Goal: Information Seeking & Learning: Learn about a topic

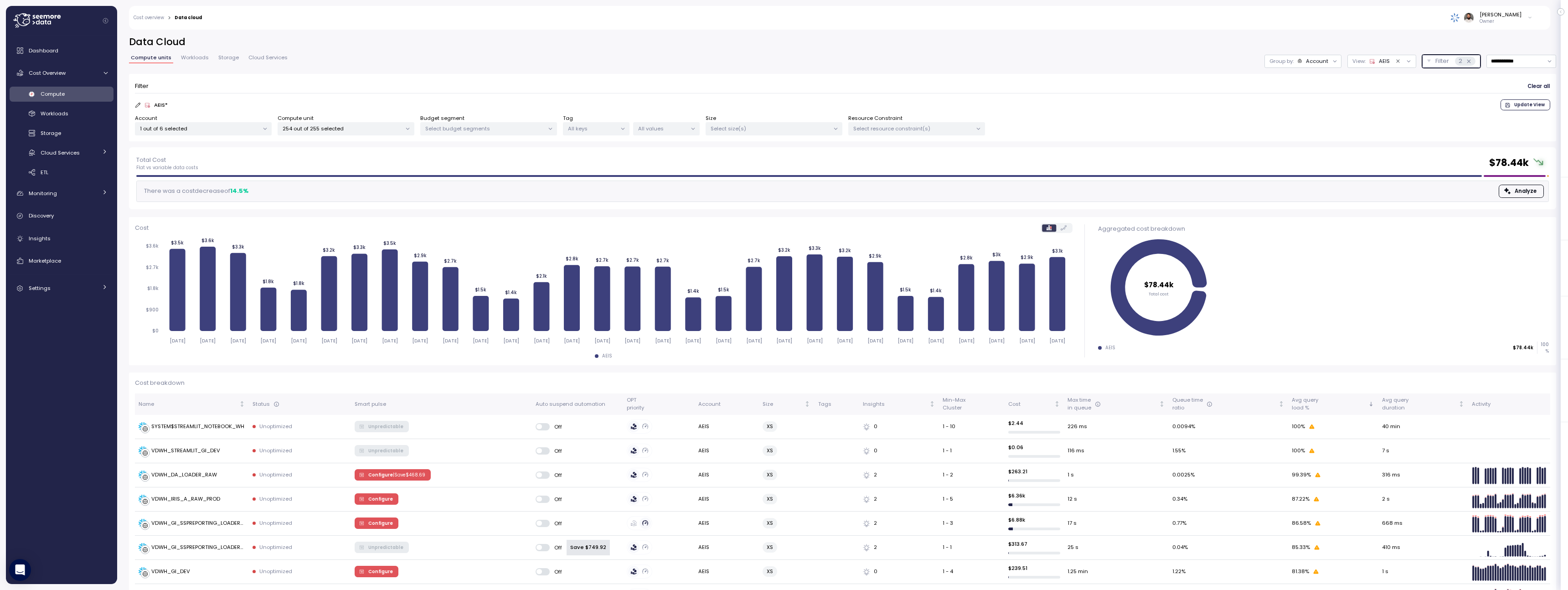
click at [1320, 65] on div "Account" at bounding box center [1317, 61] width 23 height 7
click at [1315, 108] on p "Compute unit" at bounding box center [1307, 111] width 36 height 7
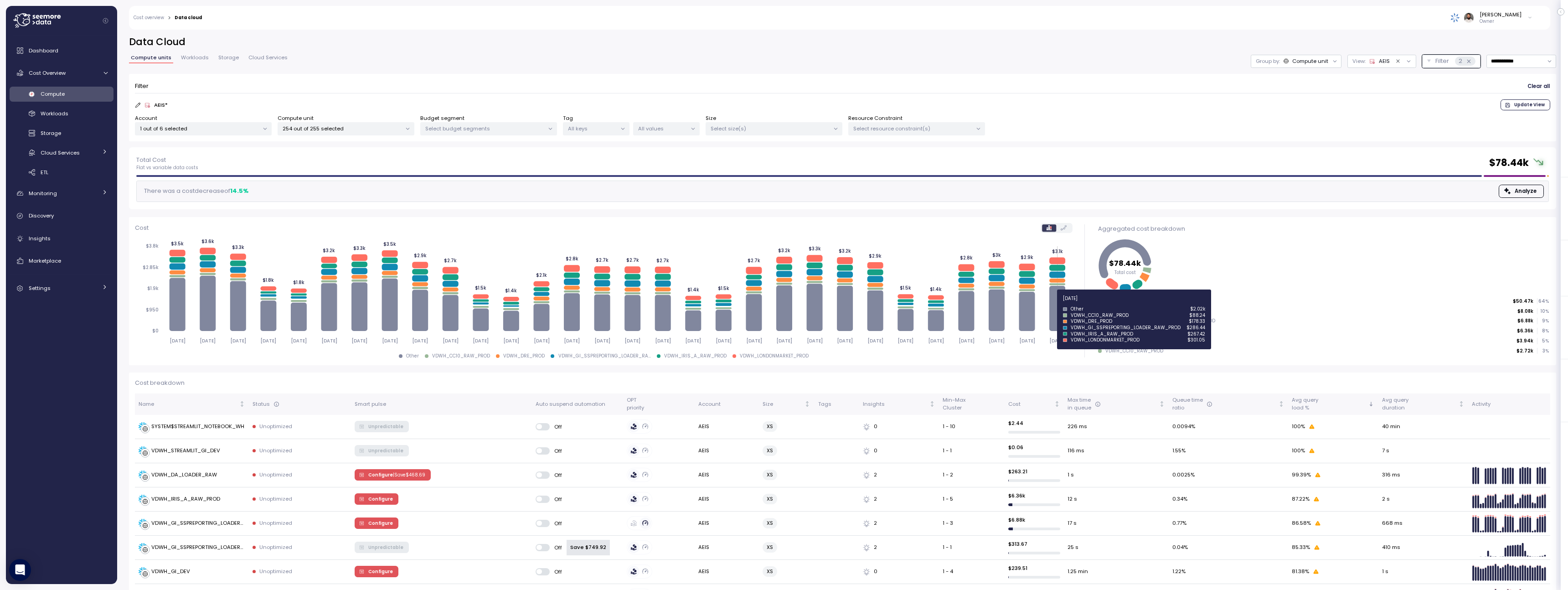
click at [1056, 304] on icon at bounding box center [1057, 309] width 16 height 45
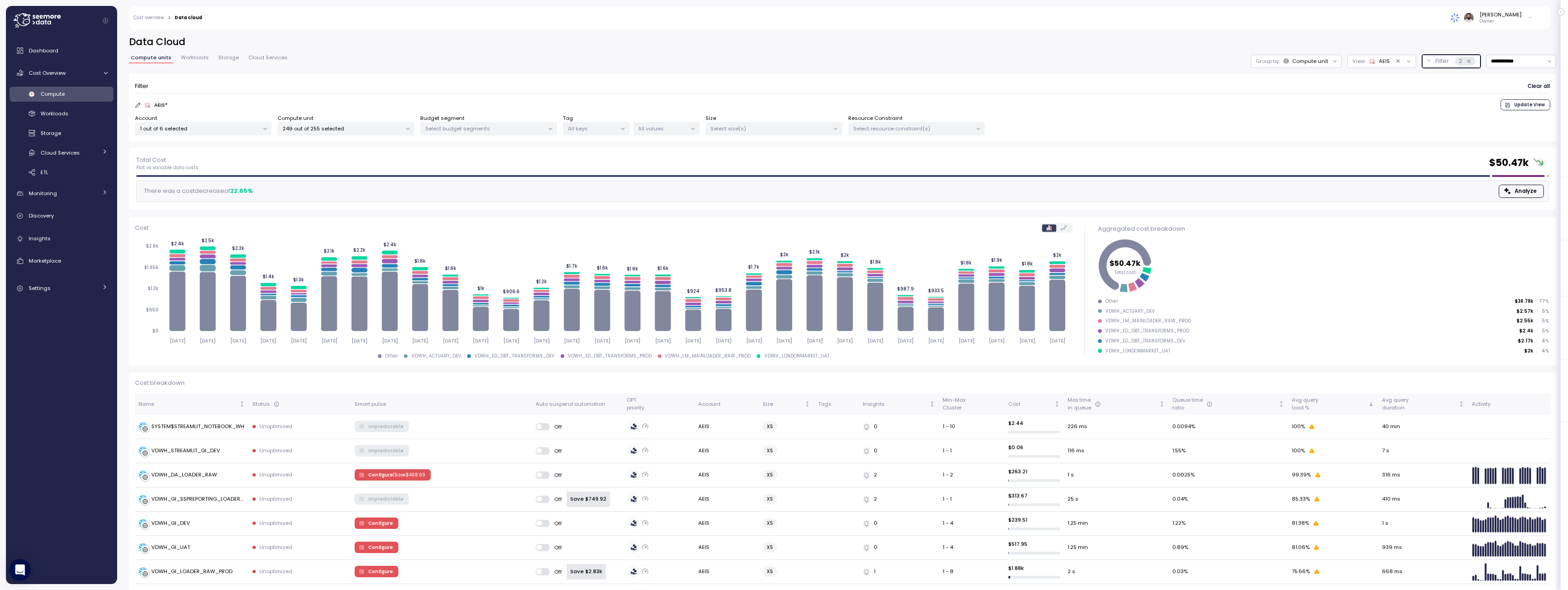
click at [1468, 59] on icon at bounding box center [1469, 61] width 6 height 6
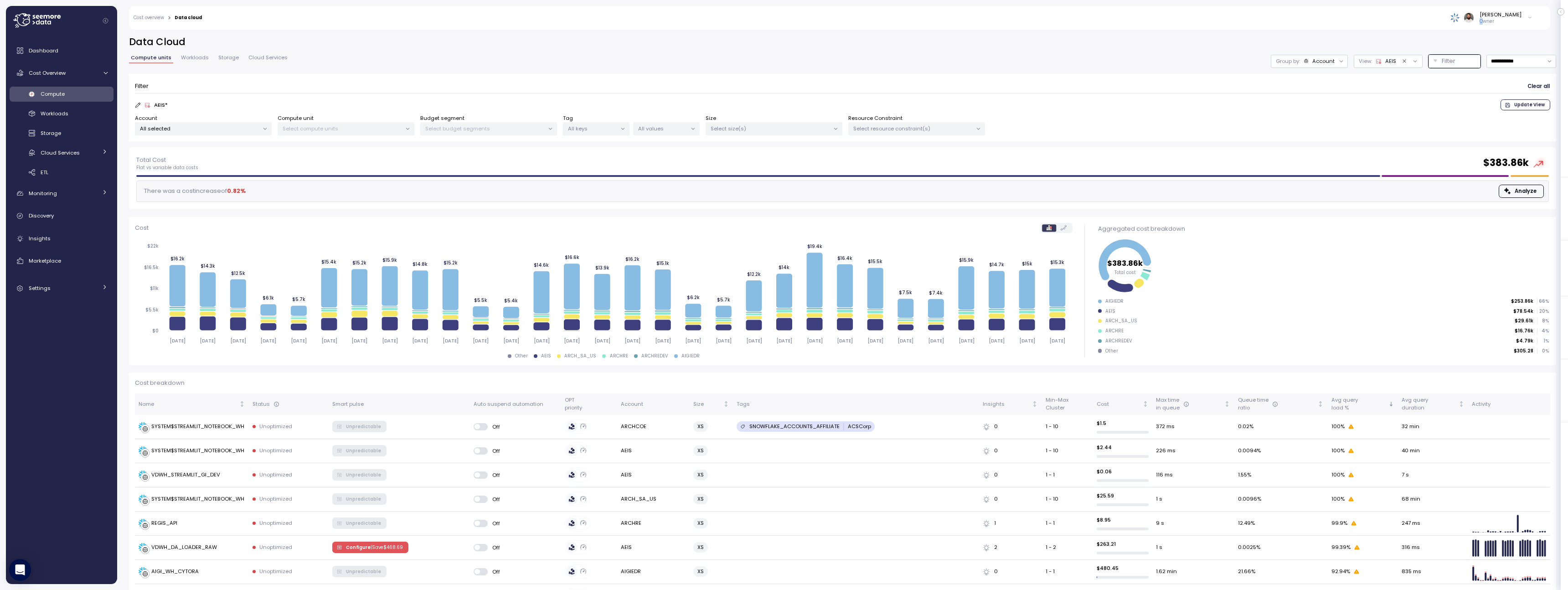
click at [1492, 20] on p "Owner" at bounding box center [1500, 21] width 42 height 6
click at [1489, 53] on div "Alludo" at bounding box center [1488, 52] width 60 height 8
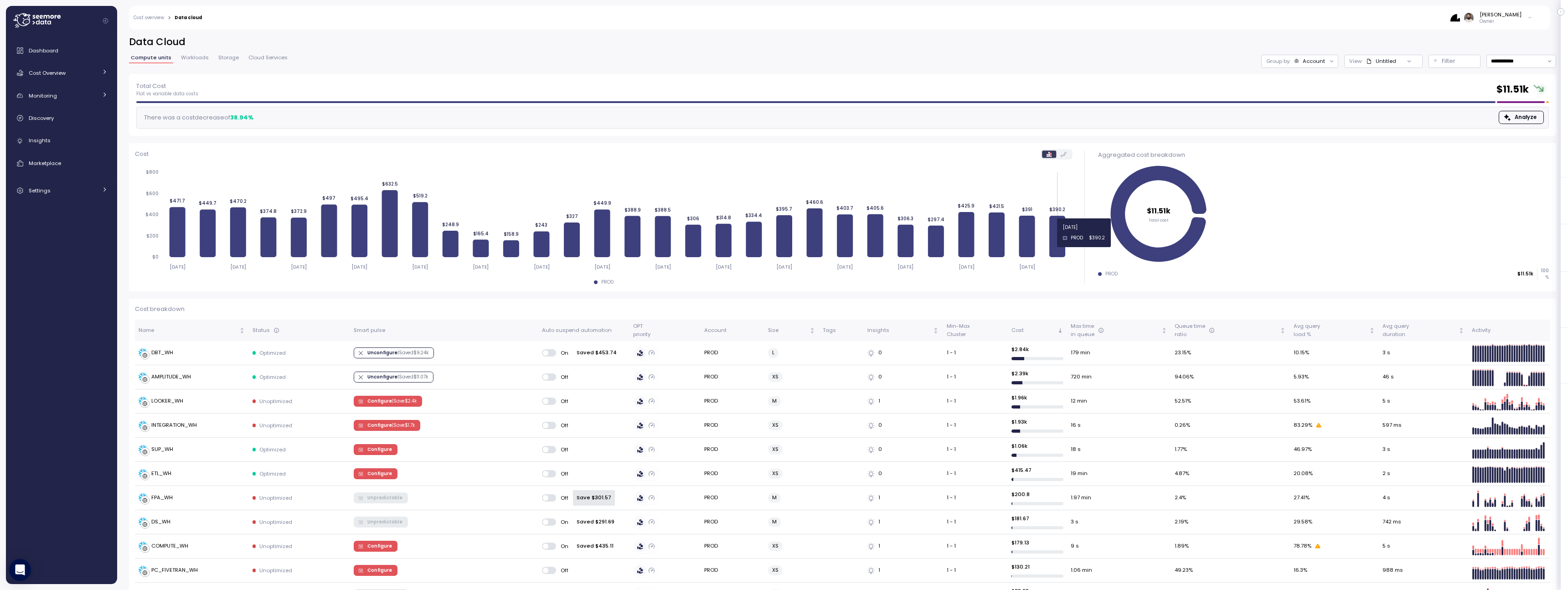
click at [1062, 233] on icon at bounding box center [1057, 236] width 16 height 41
click at [186, 430] on td "INTEGRATION_WH" at bounding box center [192, 426] width 114 height 24
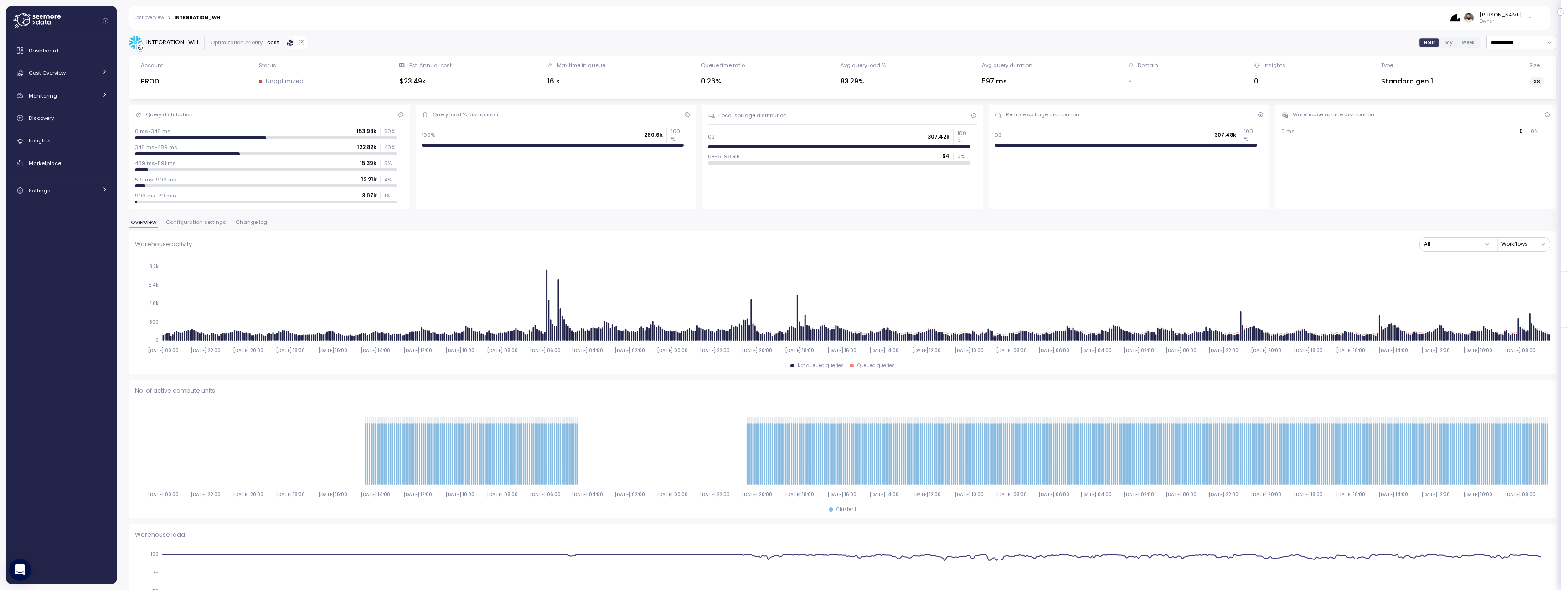
click at [250, 222] on span "Change log" at bounding box center [251, 222] width 32 height 5
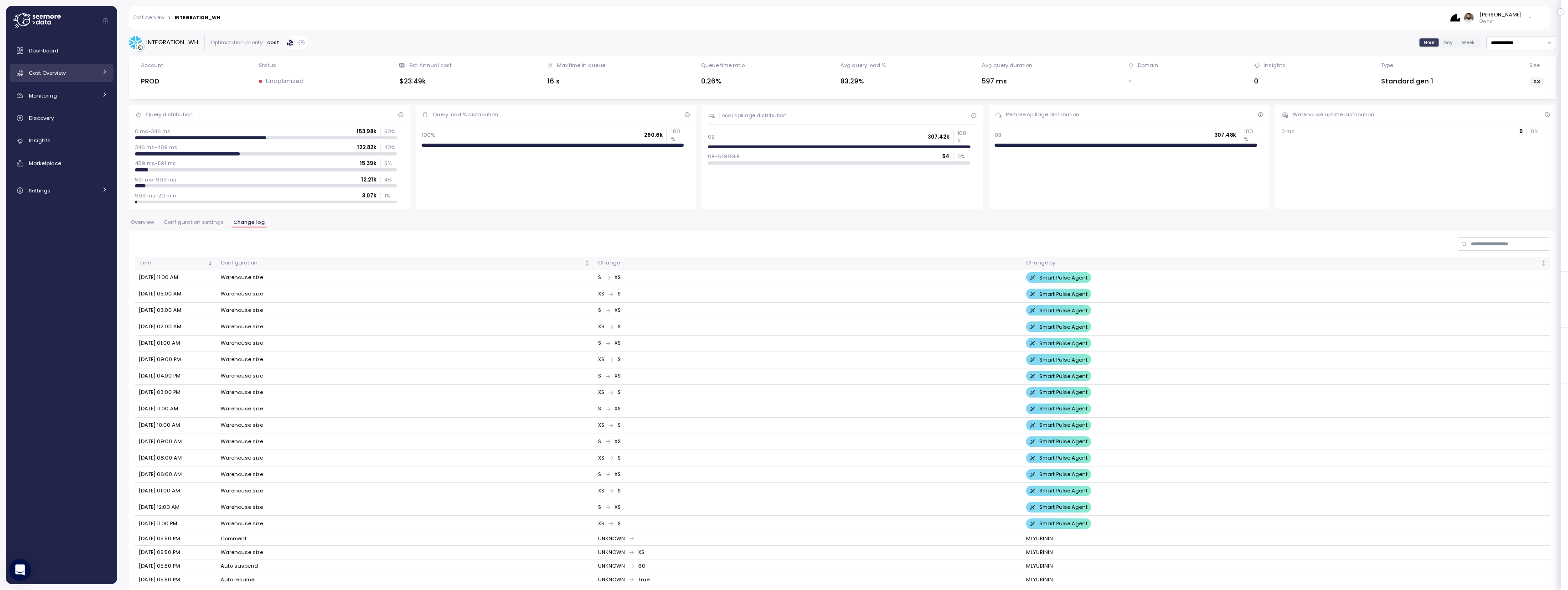
click at [90, 78] on link "Cost Overview" at bounding box center [61, 73] width 104 height 18
